Goal: Information Seeking & Learning: Find specific fact

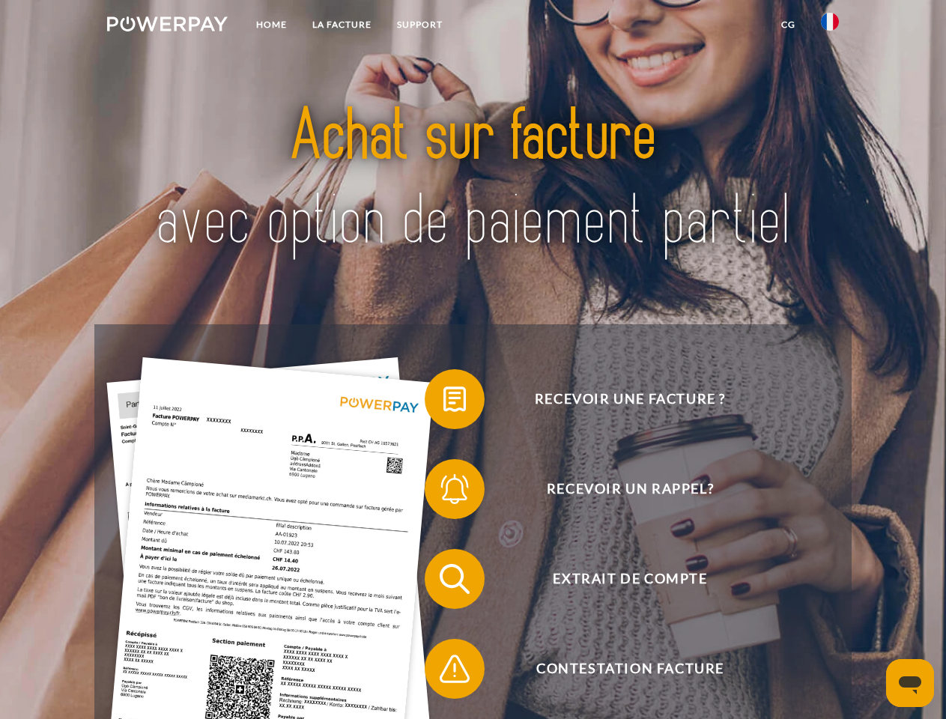
click at [167, 26] on img at bounding box center [167, 23] width 121 height 15
click at [830, 26] on img at bounding box center [830, 22] width 18 height 18
click at [788, 25] on link "CG" at bounding box center [788, 24] width 40 height 27
click at [443, 402] on span at bounding box center [432, 399] width 75 height 75
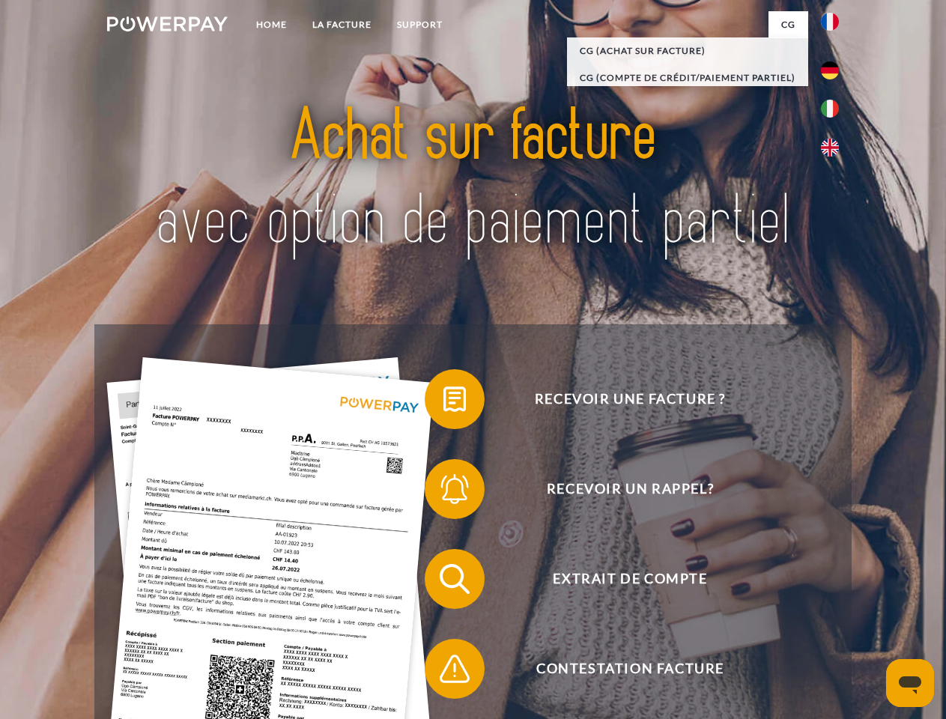
click at [443, 492] on span at bounding box center [432, 489] width 75 height 75
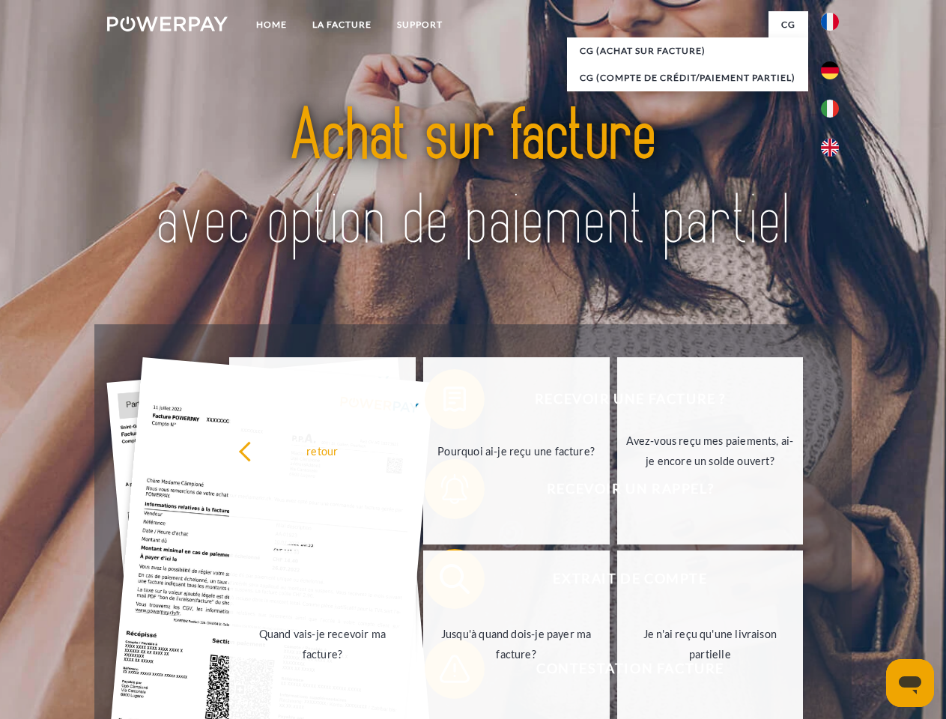
click at [443, 582] on link "Jusqu'à quand dois-je payer ma facture?" at bounding box center [516, 643] width 186 height 187
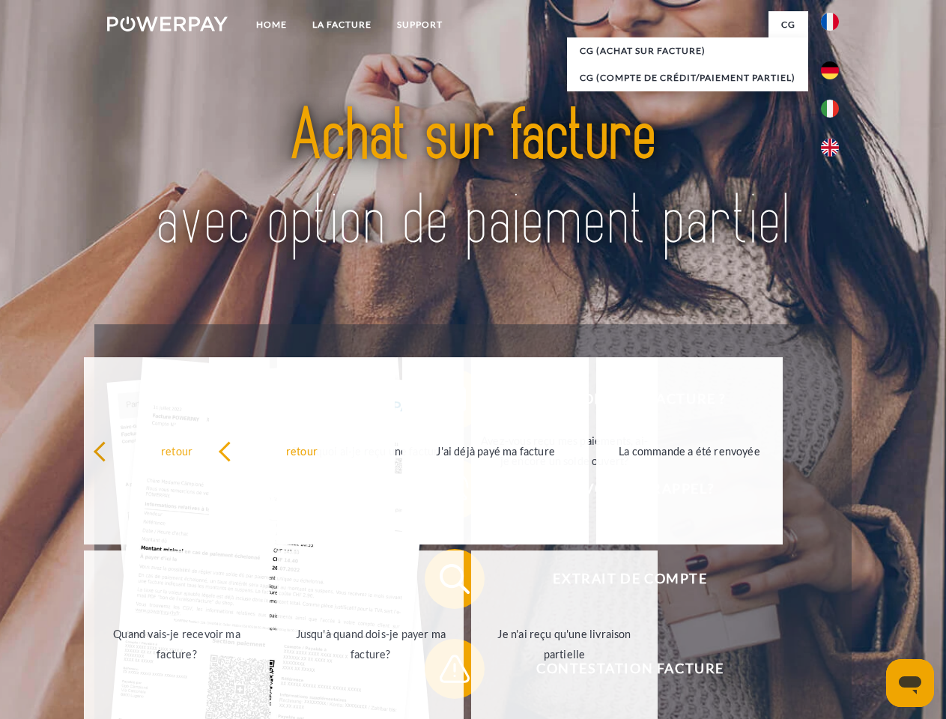
click at [471, 672] on link "Je n'ai reçu qu'une livraison partielle" at bounding box center [564, 643] width 186 height 187
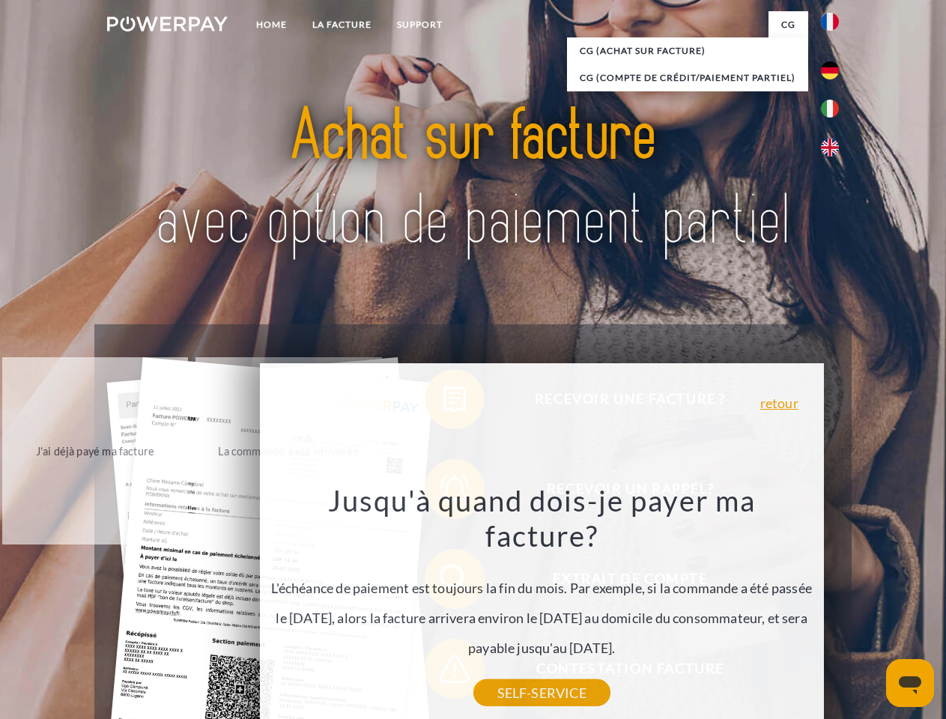
click at [910, 683] on icon "Ouvrir la fenêtre de messagerie" at bounding box center [910, 685] width 22 height 18
